Goal: Feedback & Contribution: Contribute content

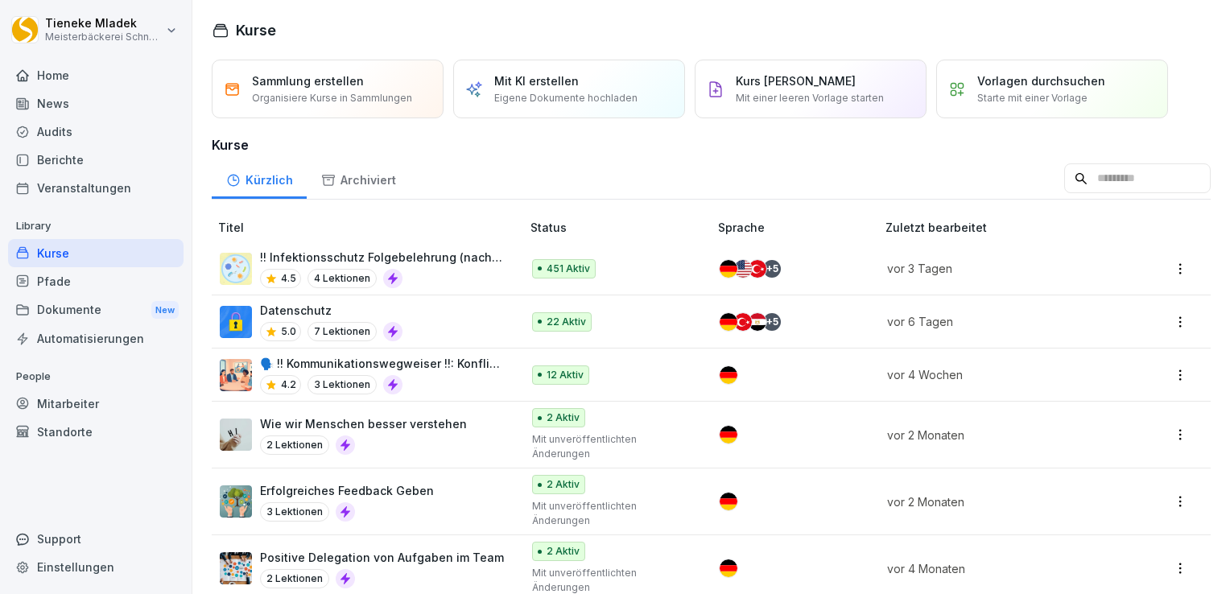
click at [442, 278] on div "4.5 4 Lektionen" at bounding box center [382, 278] width 245 height 19
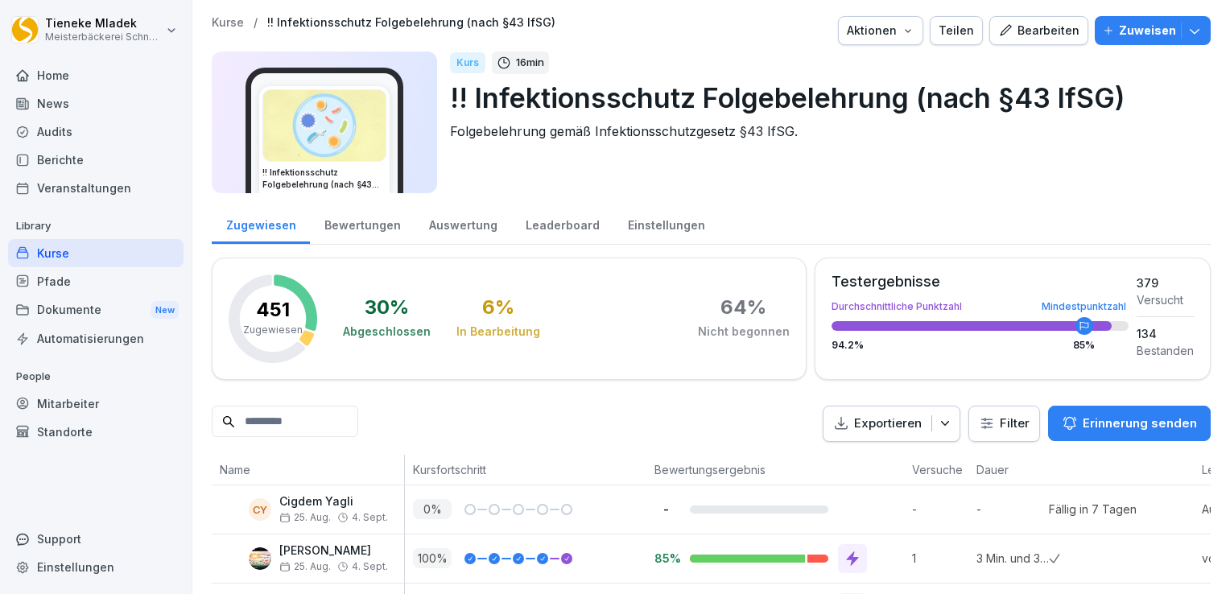
click at [721, 39] on div at bounding box center [697, 30] width 270 height 29
click at [72, 159] on div "Berichte" at bounding box center [95, 160] width 175 height 28
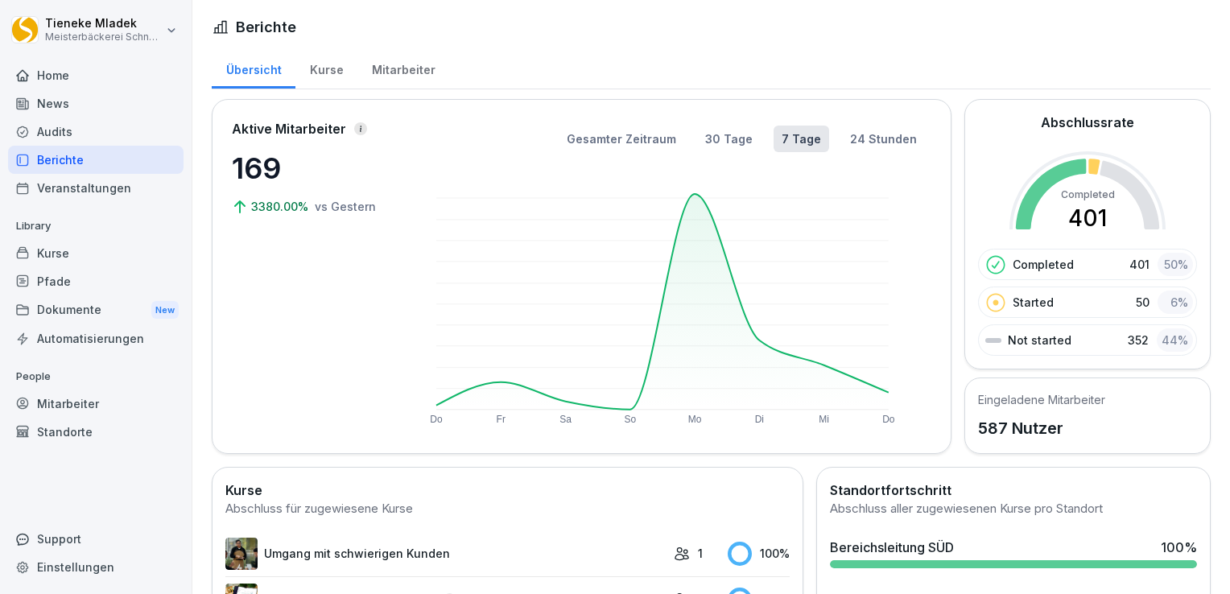
click at [68, 80] on div "Home" at bounding box center [95, 75] width 175 height 28
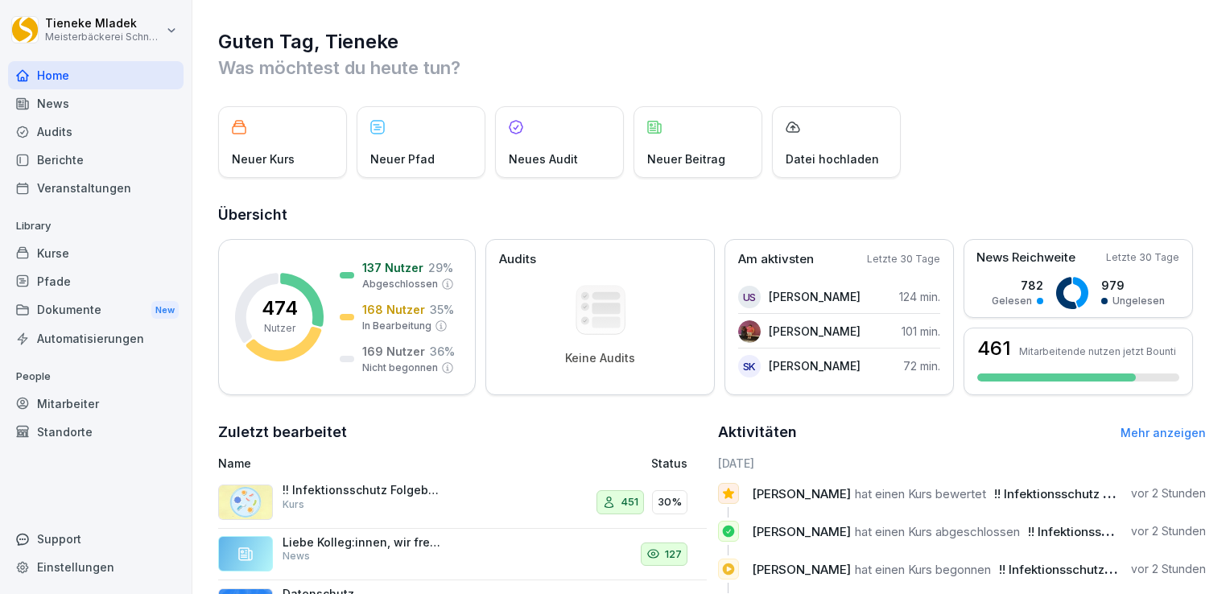
click at [72, 252] on div "Kurse" at bounding box center [95, 253] width 175 height 28
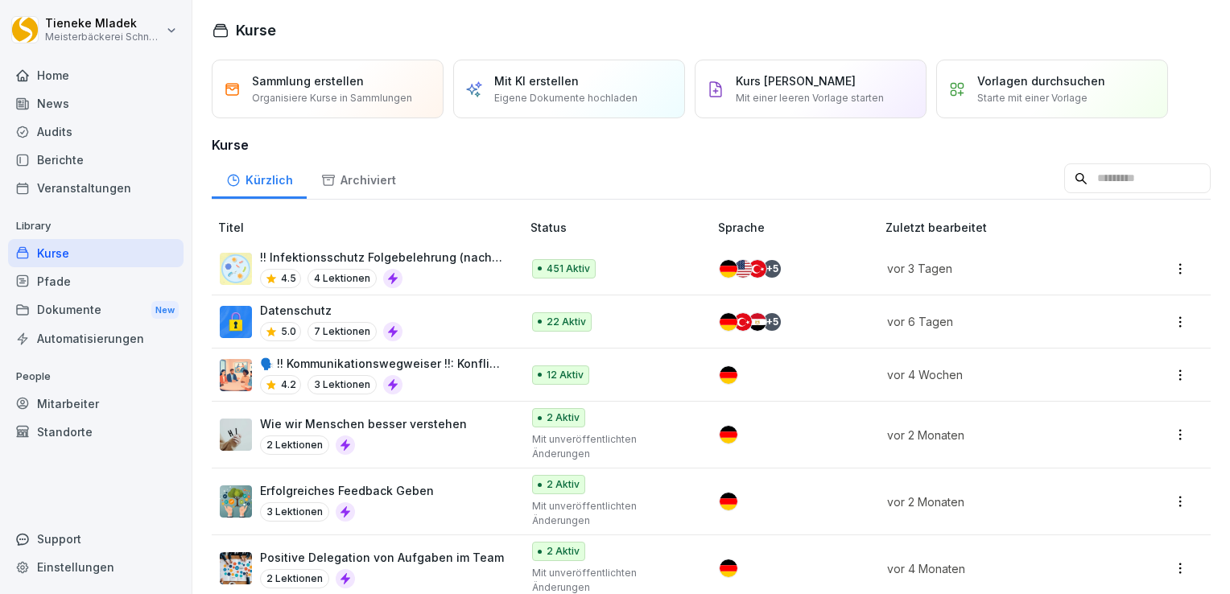
click at [477, 317] on div "Datenschutz 5.0 7 Lektionen" at bounding box center [362, 321] width 285 height 39
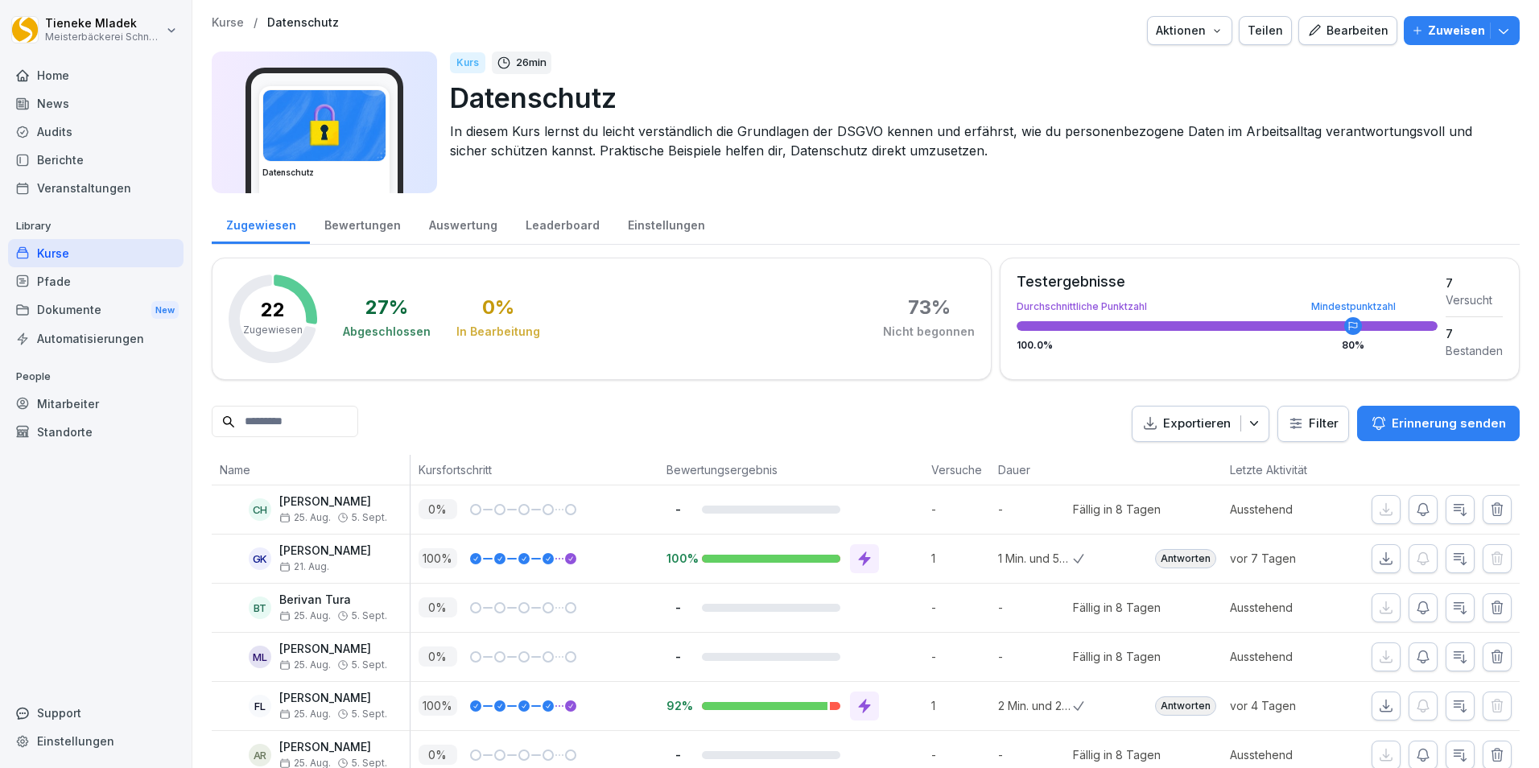
click at [68, 96] on div "News" at bounding box center [95, 103] width 175 height 28
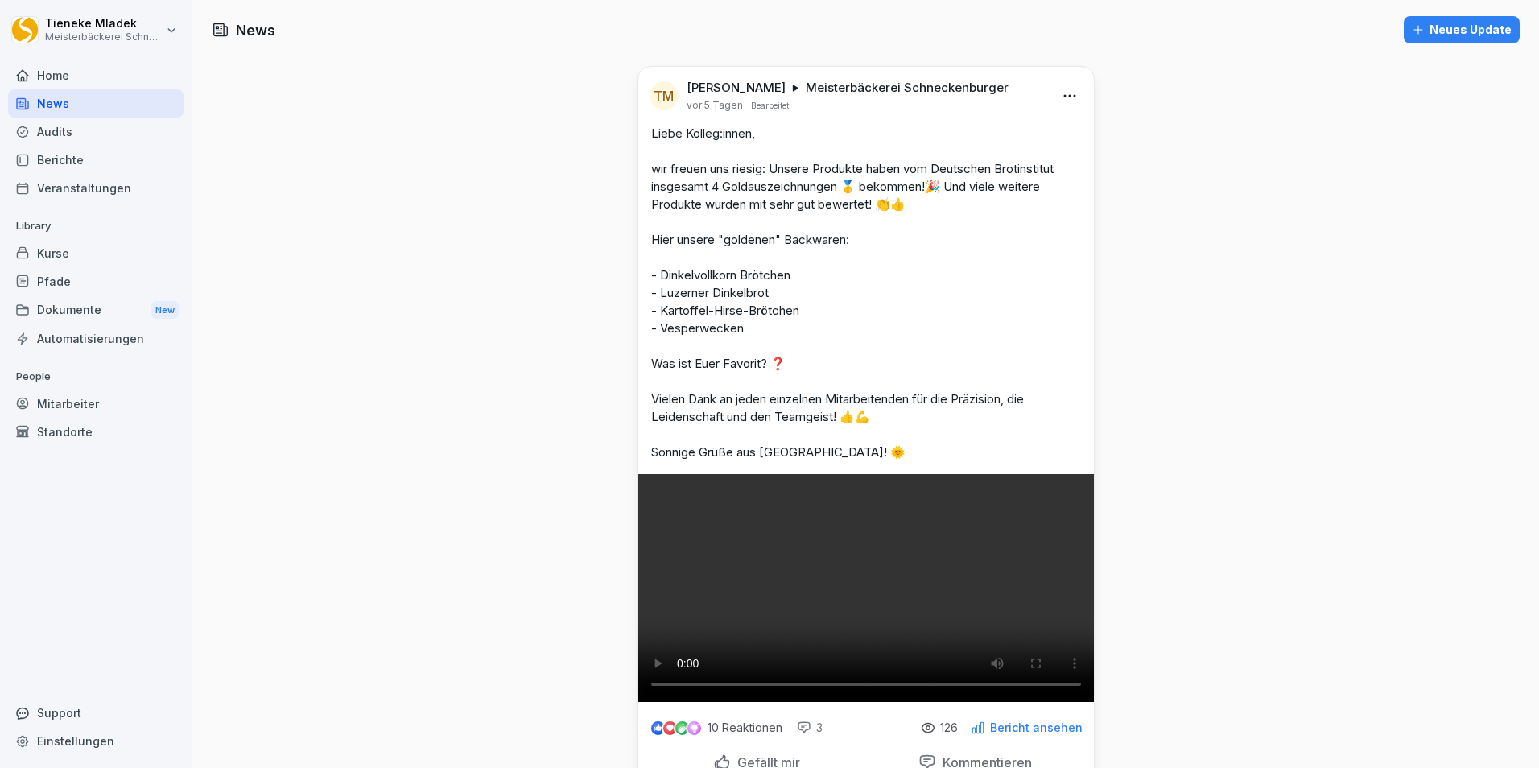
click at [1063, 95] on html "[PERSON_NAME] Meisterbäckerei [PERSON_NAME] Home News Audits Berichte Veranstal…" at bounding box center [769, 384] width 1539 height 768
click at [374, 304] on html "[PERSON_NAME] Meisterbäckerei [PERSON_NAME] Home News Audits Berichte Veranstal…" at bounding box center [769, 384] width 1539 height 768
click at [1066, 96] on html "[PERSON_NAME] Meisterbäckerei [PERSON_NAME] Home News Audits Berichte Veranstal…" at bounding box center [769, 384] width 1539 height 768
click at [1229, 264] on html "[PERSON_NAME] Meisterbäckerei [PERSON_NAME] Home News Audits Berichte Veranstal…" at bounding box center [769, 384] width 1539 height 768
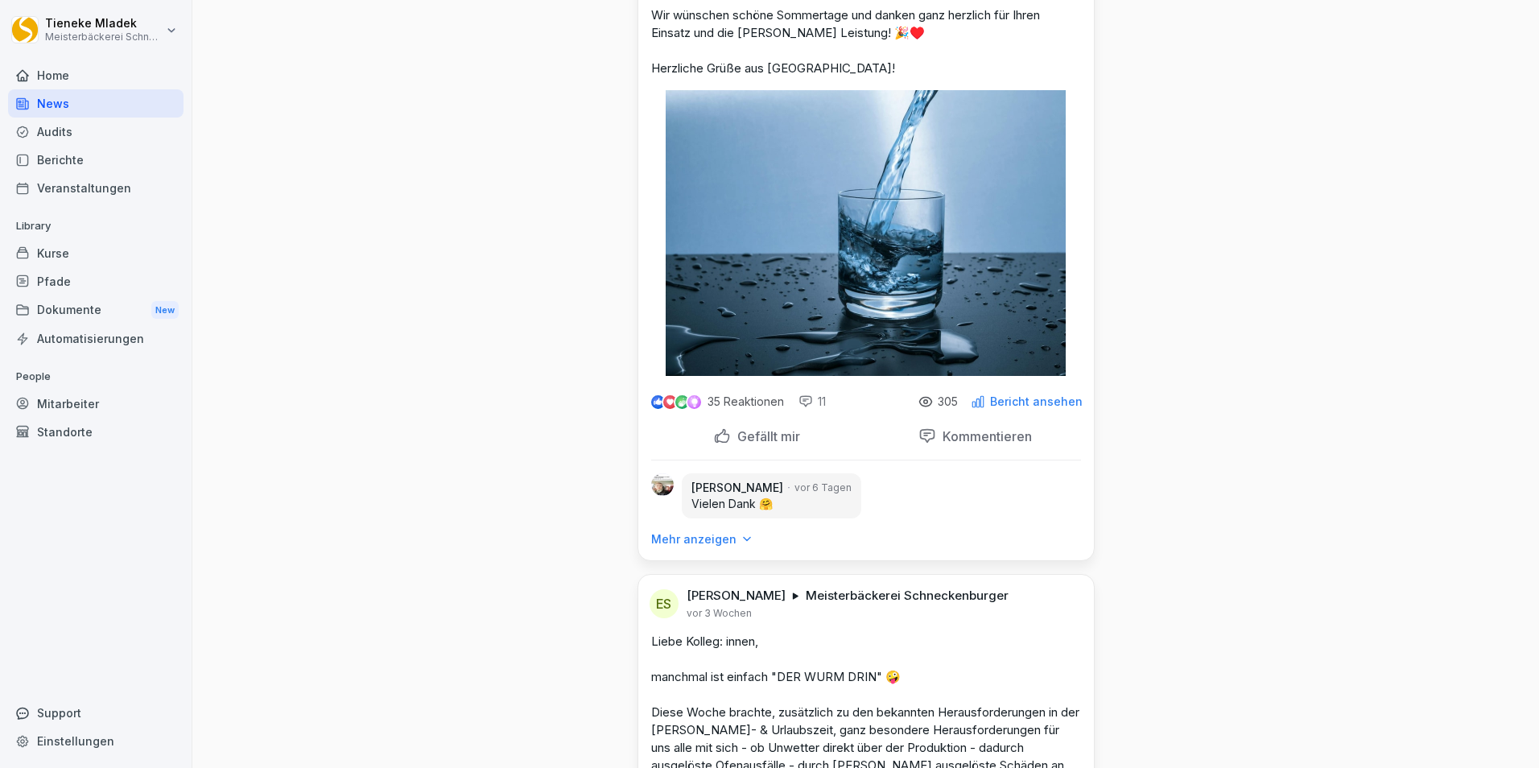
scroll to position [1127, 0]
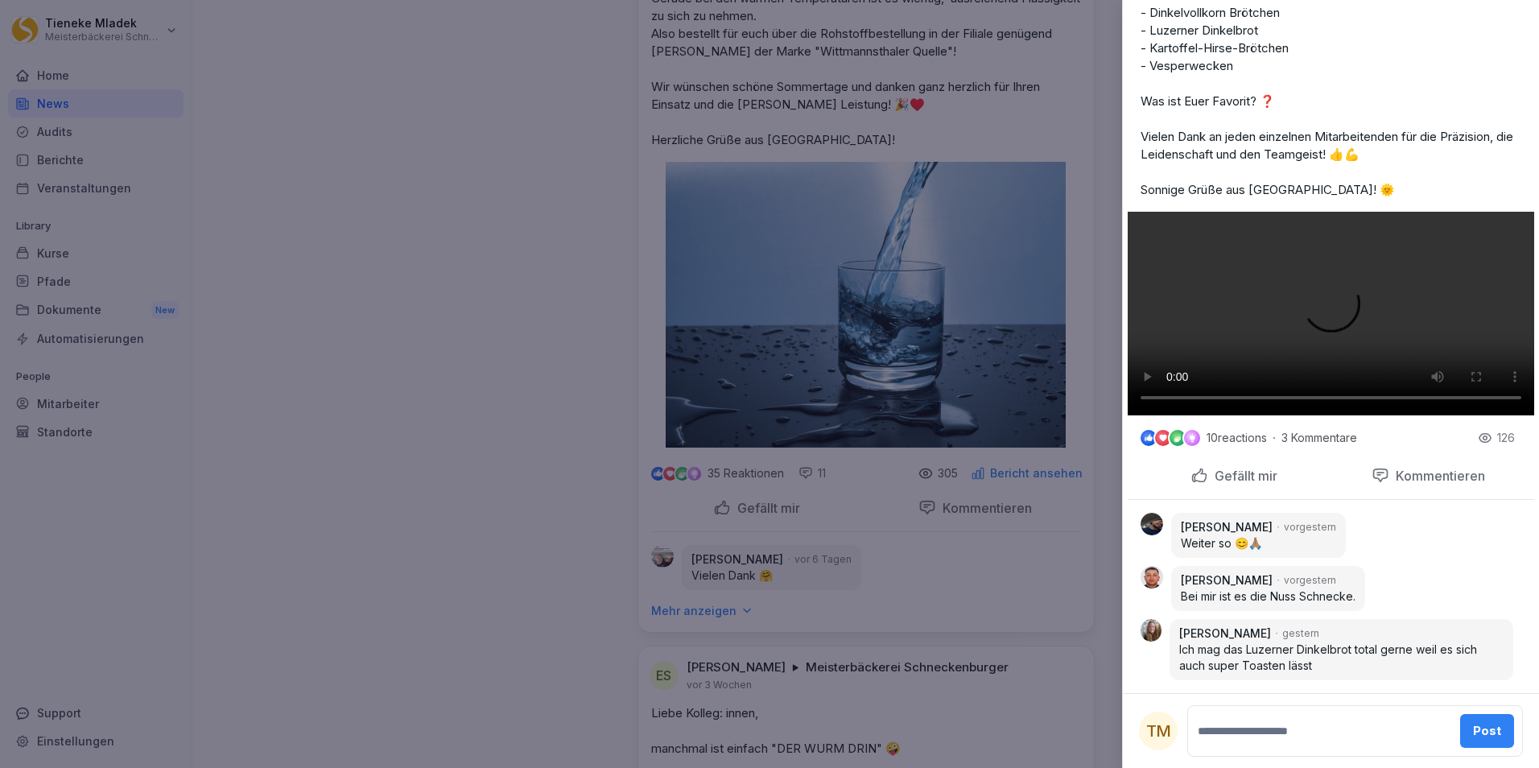
scroll to position [767, 0]
click at [373, 202] on div at bounding box center [769, 384] width 1539 height 768
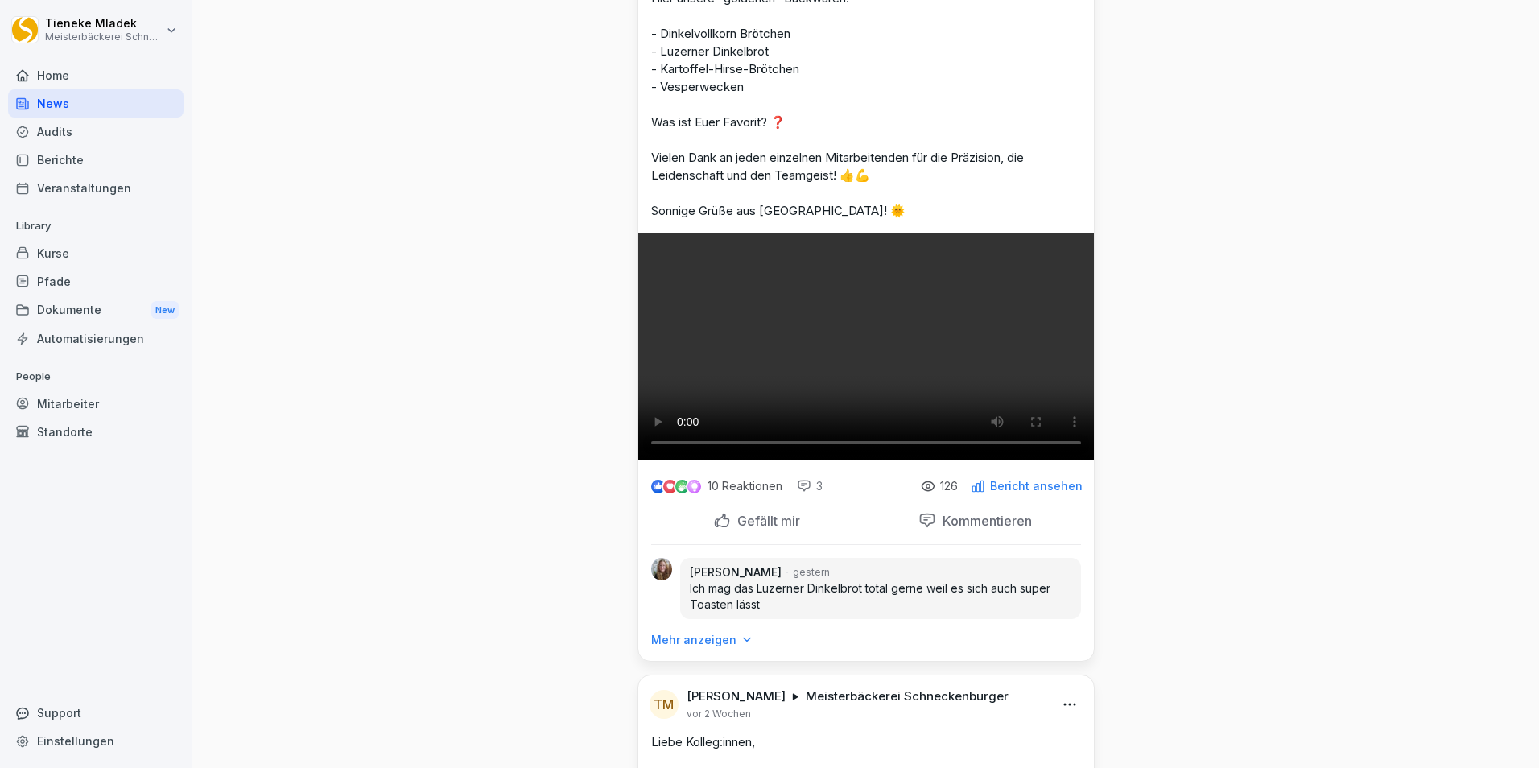
scroll to position [0, 0]
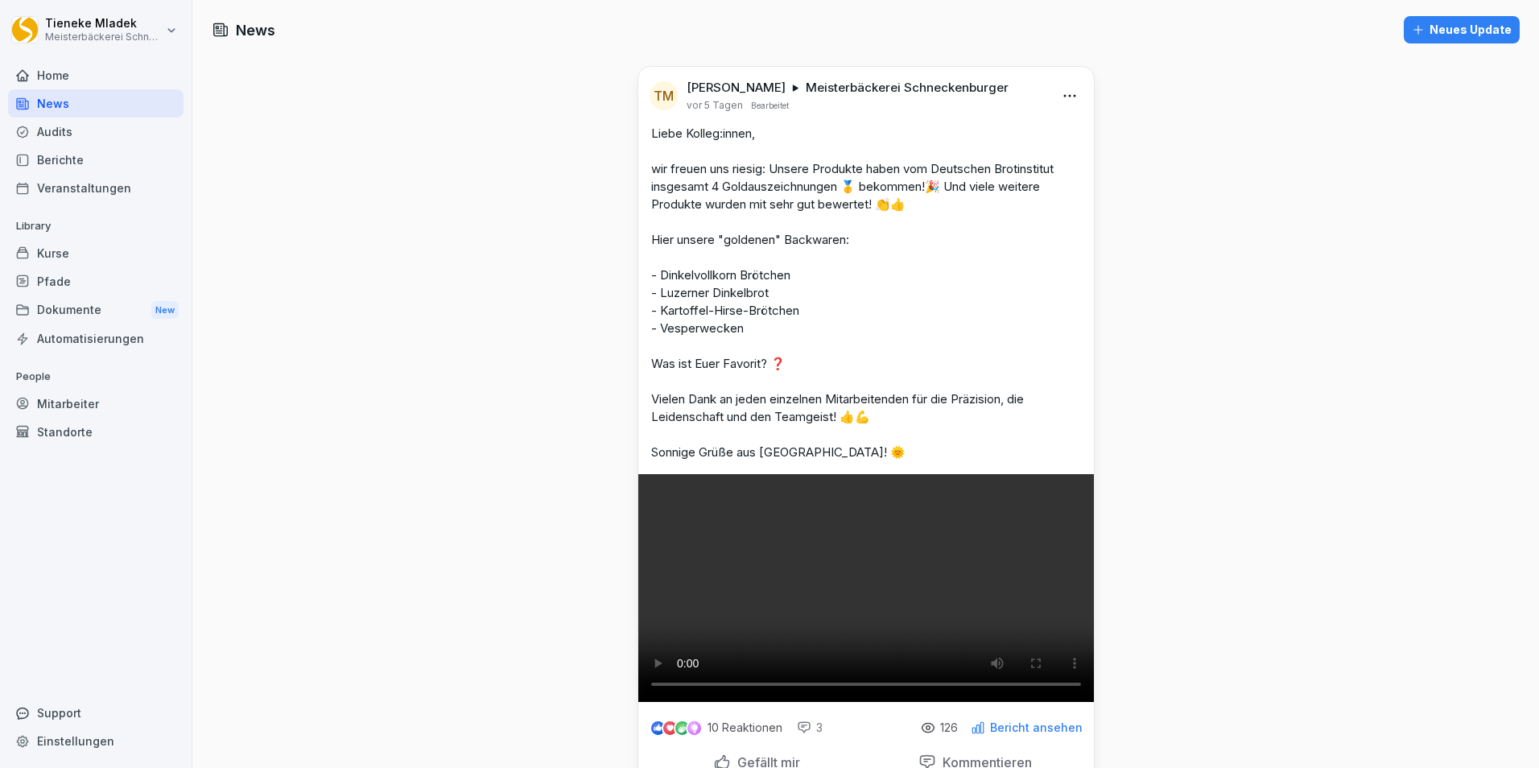
click at [1063, 94] on html "[PERSON_NAME] Meisterbäckerei [PERSON_NAME] Home News Audits Berichte Veranstal…" at bounding box center [769, 384] width 1539 height 768
click at [962, 127] on div "Bearbeiten" at bounding box center [975, 129] width 199 height 32
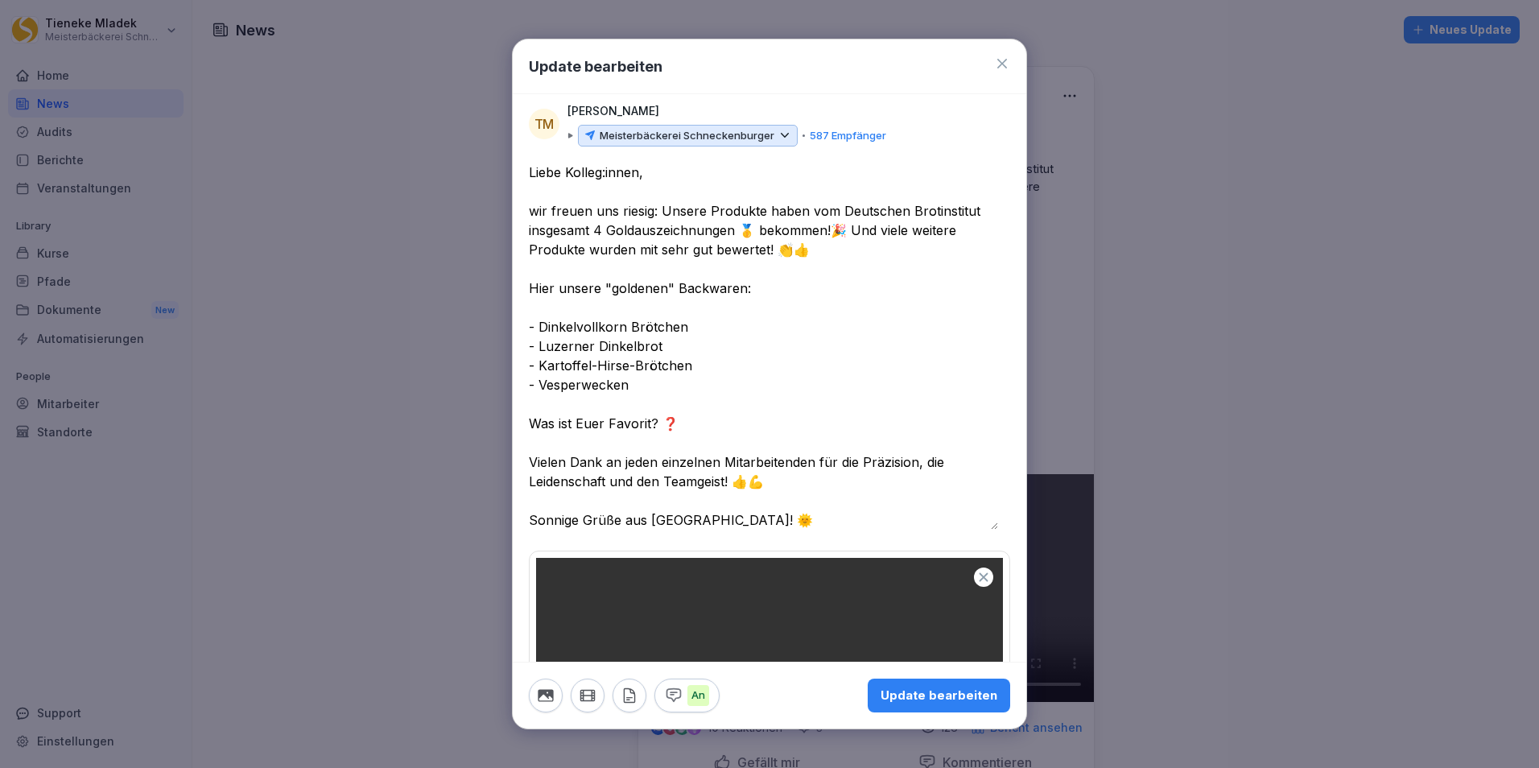
click at [529, 171] on textarea "**********" at bounding box center [763, 346] width 469 height 367
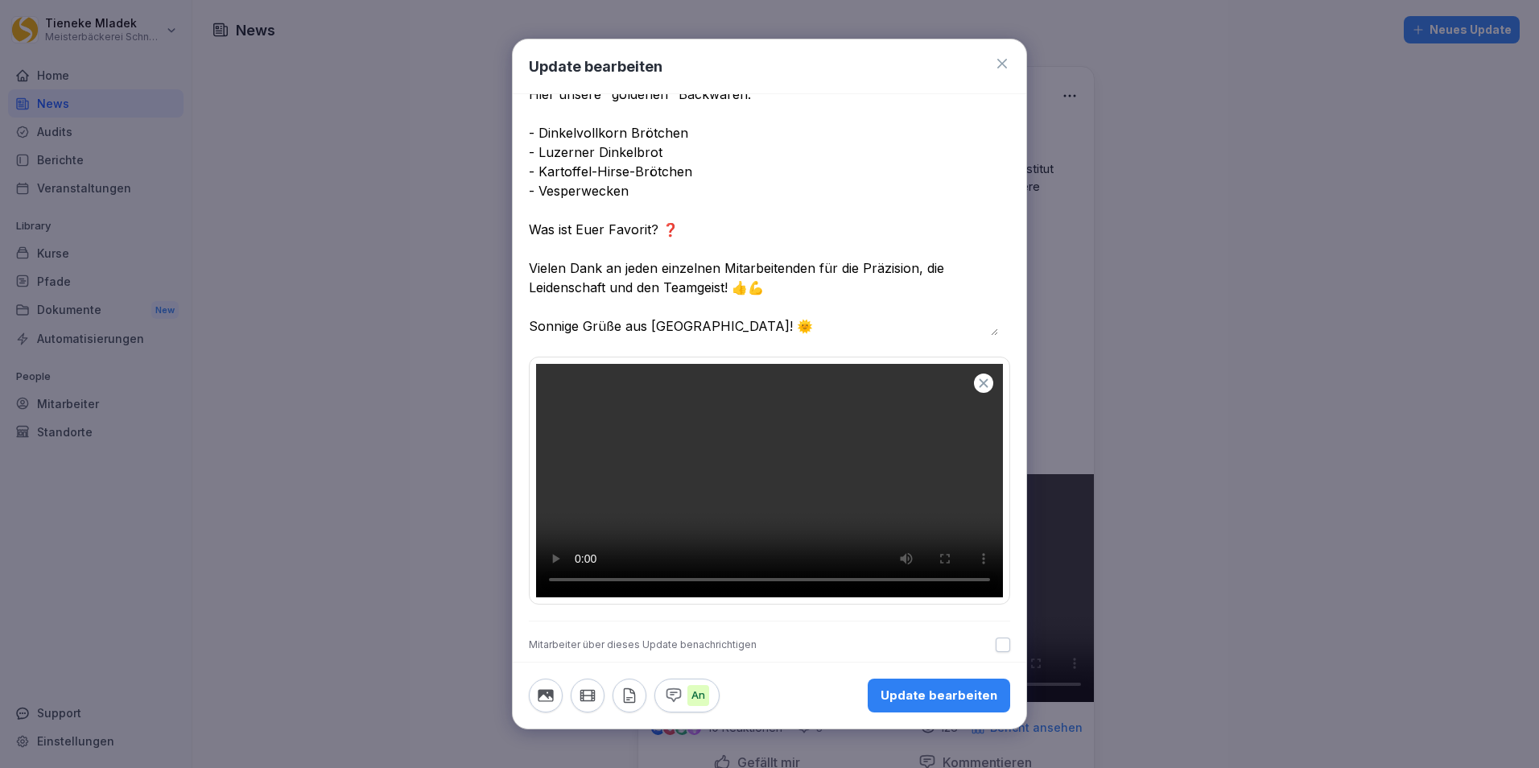
click at [995, 593] on button "button" at bounding box center [1002, 644] width 14 height 14
click at [927, 593] on div "Update bearbeiten" at bounding box center [938, 695] width 117 height 18
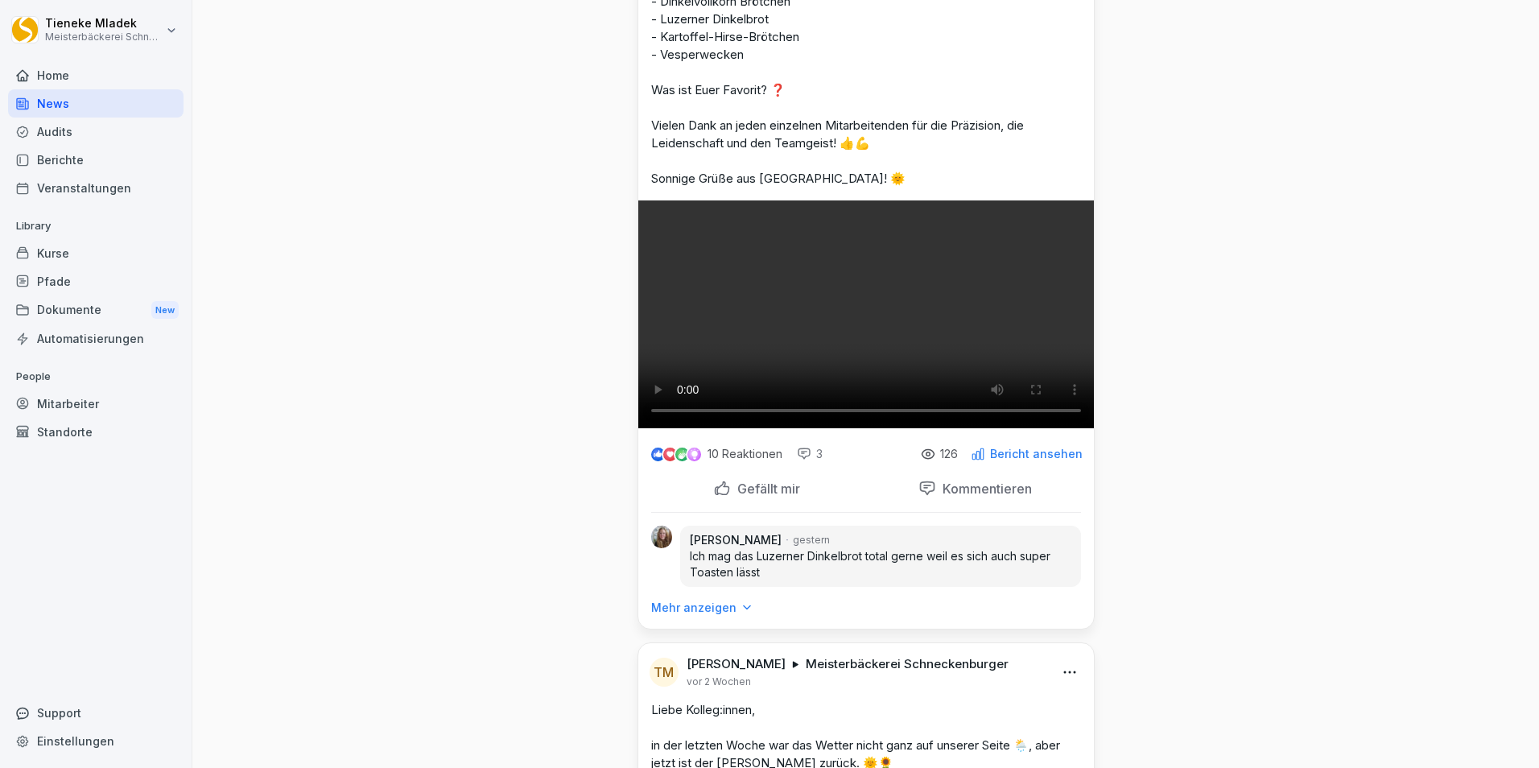
scroll to position [0, 0]
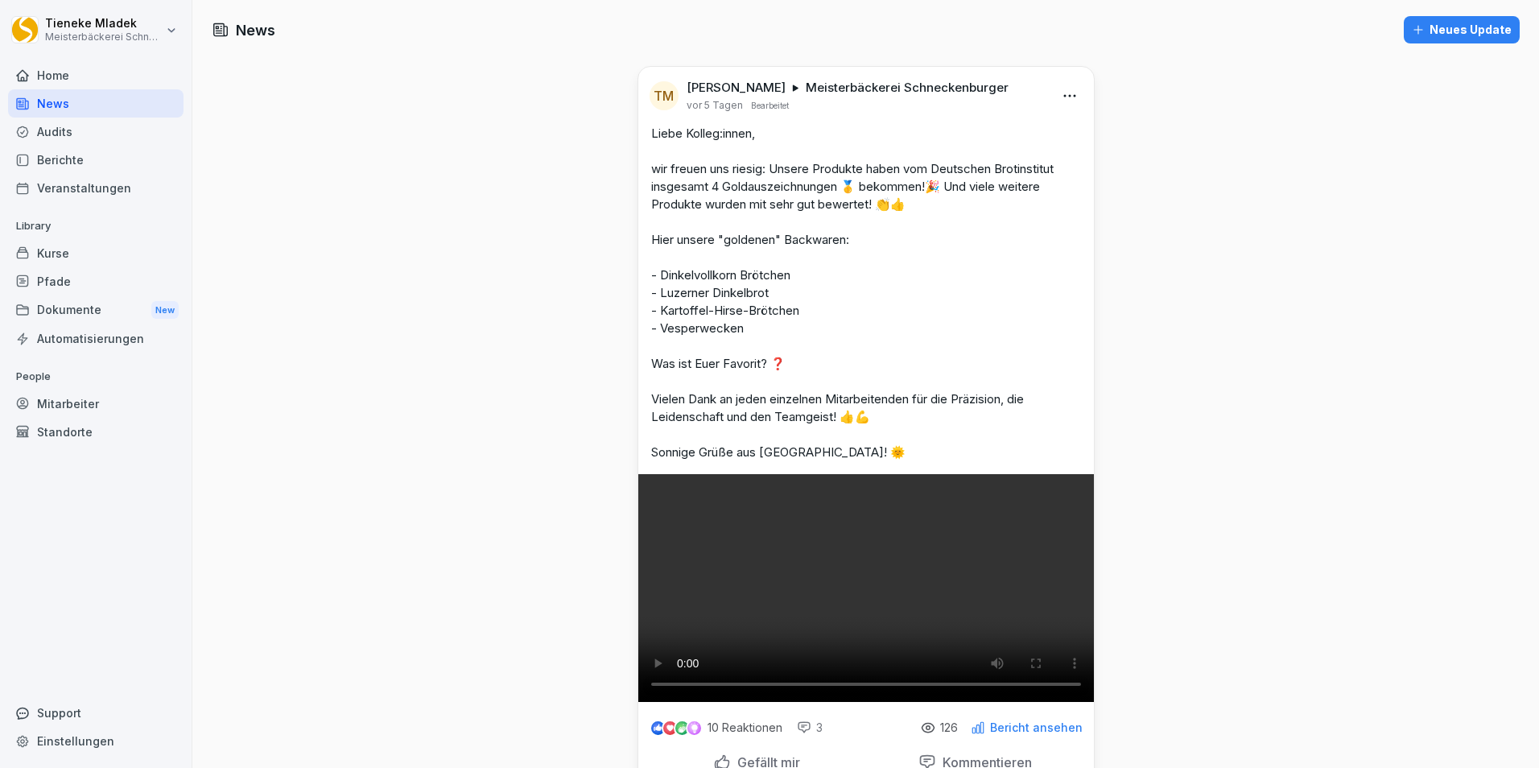
click at [67, 129] on div "Audits" at bounding box center [95, 131] width 175 height 28
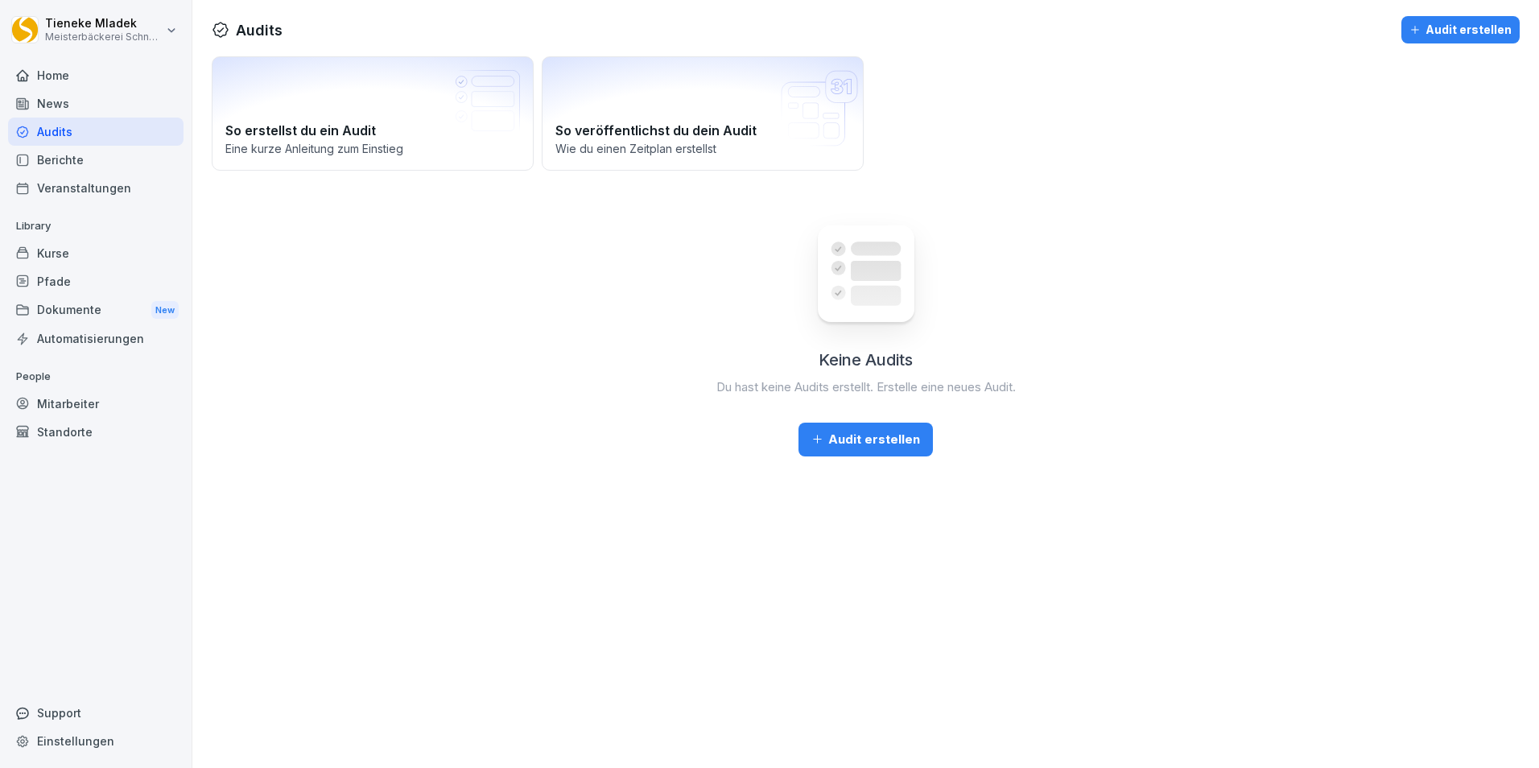
click at [41, 101] on div "News" at bounding box center [95, 103] width 175 height 28
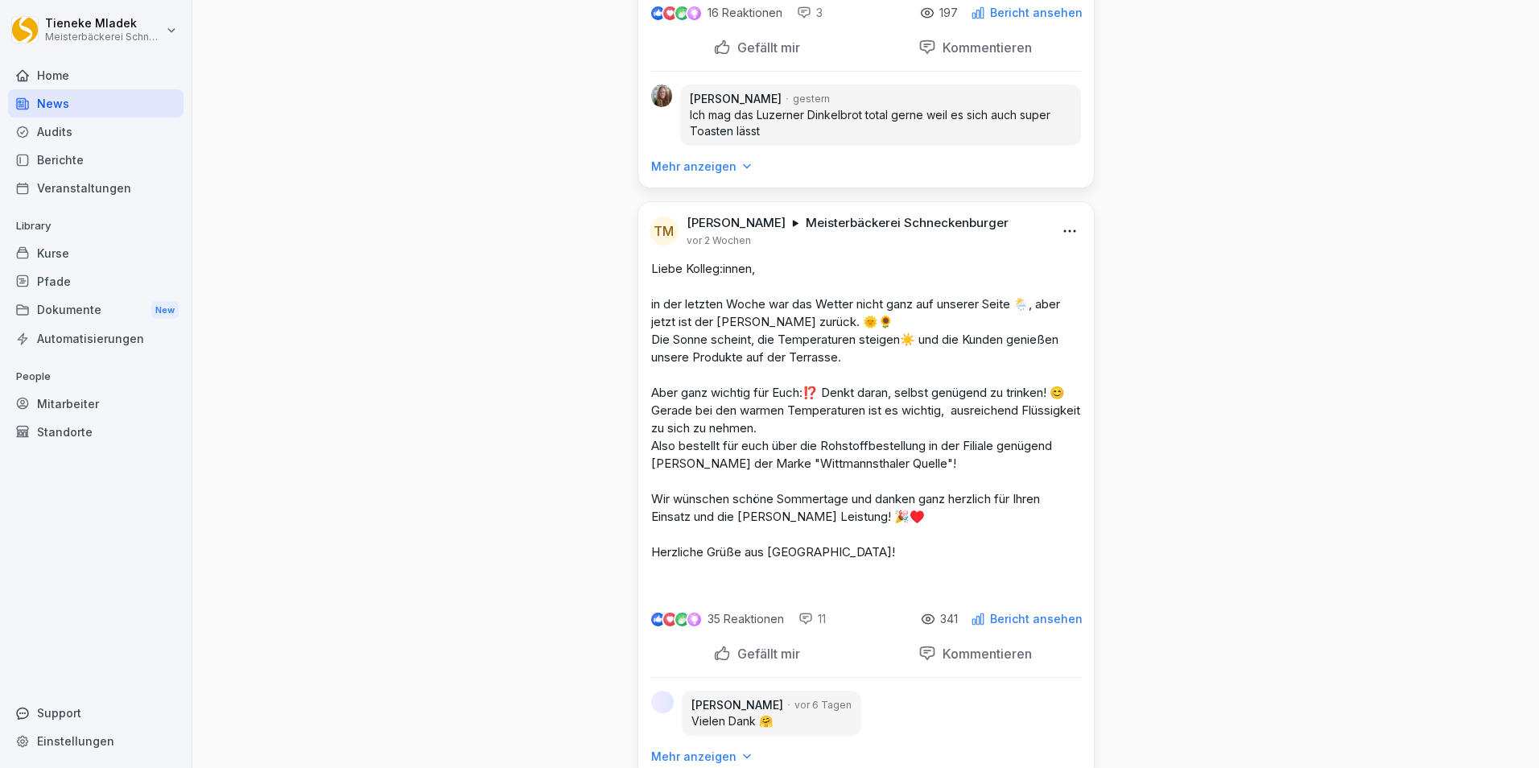
scroll to position [885, 0]
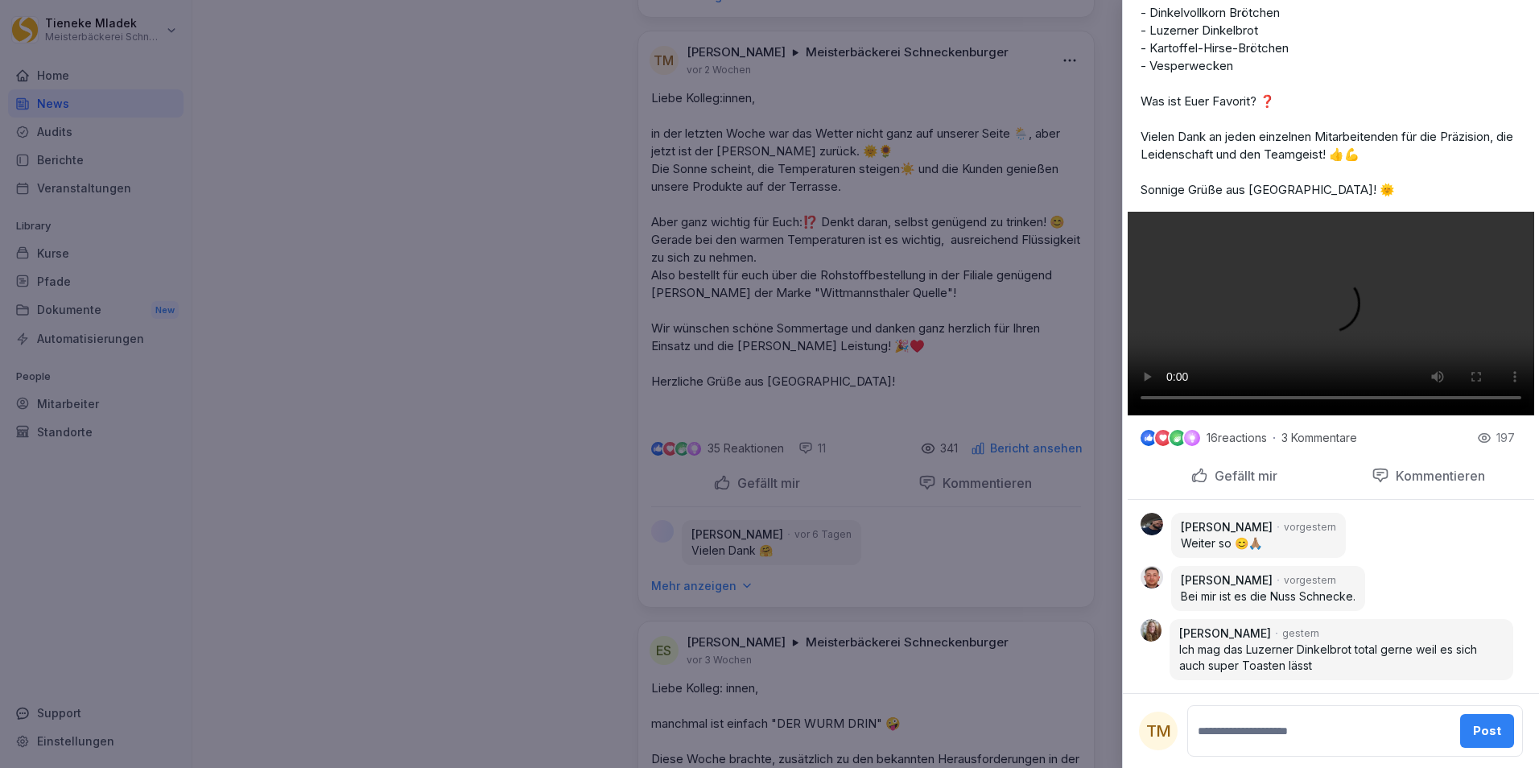
scroll to position [767, 0]
drag, startPoint x: 1261, startPoint y: 539, endPoint x: 1436, endPoint y: 571, distance: 178.2
click at [1229, 571] on div "[PERSON_NAME] vorgestern Bei mir ist es die [PERSON_NAME] Schnecke." at bounding box center [1330, 588] width 381 height 45
click at [468, 328] on div at bounding box center [769, 384] width 1539 height 768
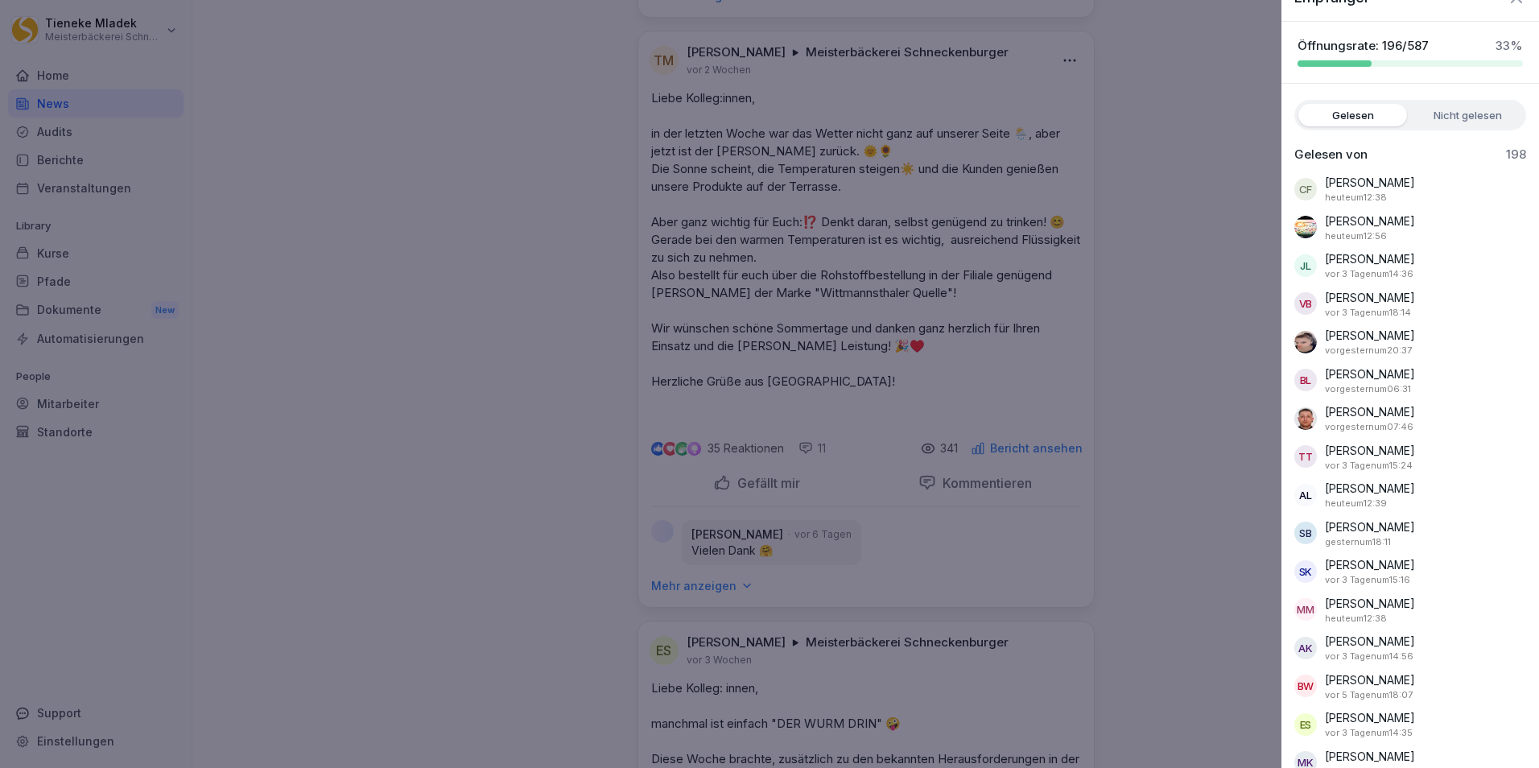
scroll to position [0, 0]
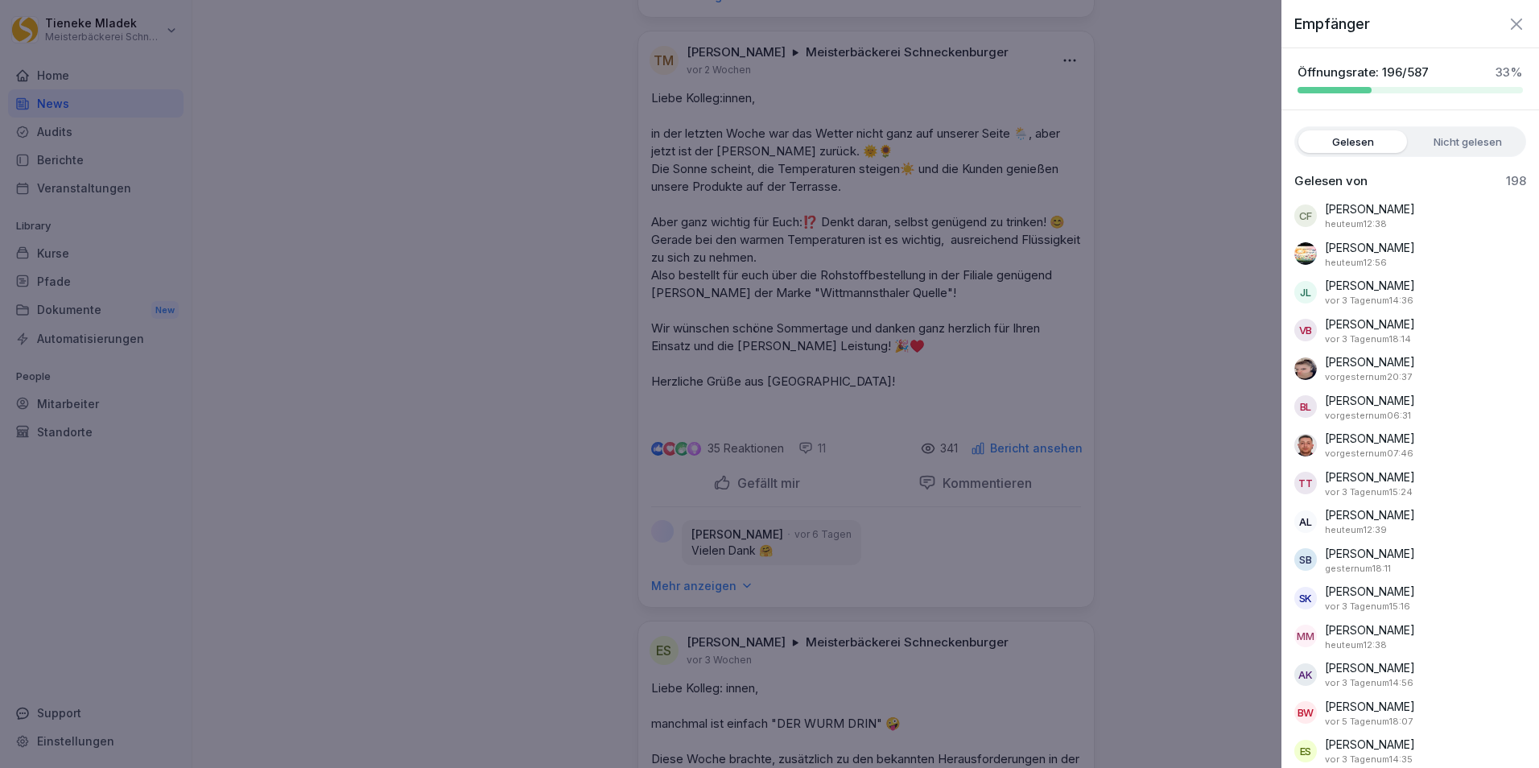
click at [485, 344] on div at bounding box center [769, 384] width 1539 height 768
